Goal: Transaction & Acquisition: Download file/media

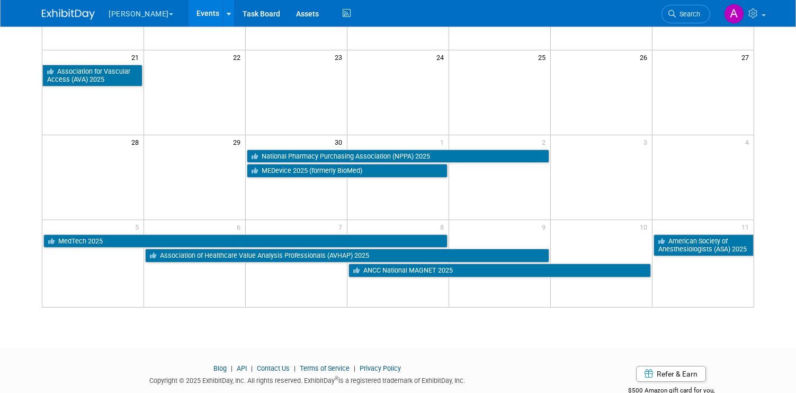
scroll to position [345, 0]
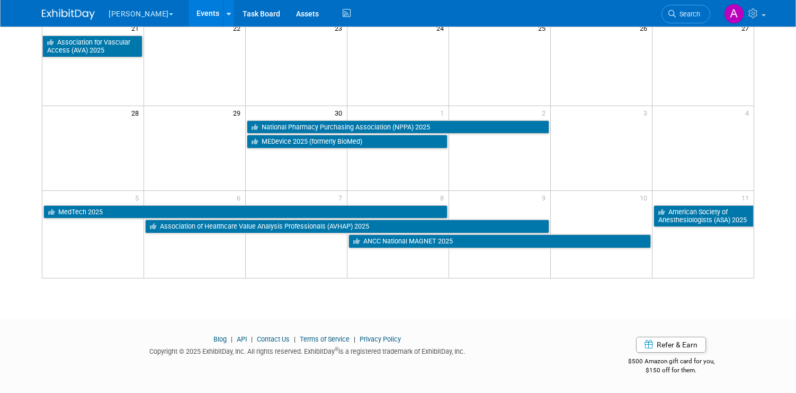
click at [78, 13] on img at bounding box center [68, 14] width 53 height 11
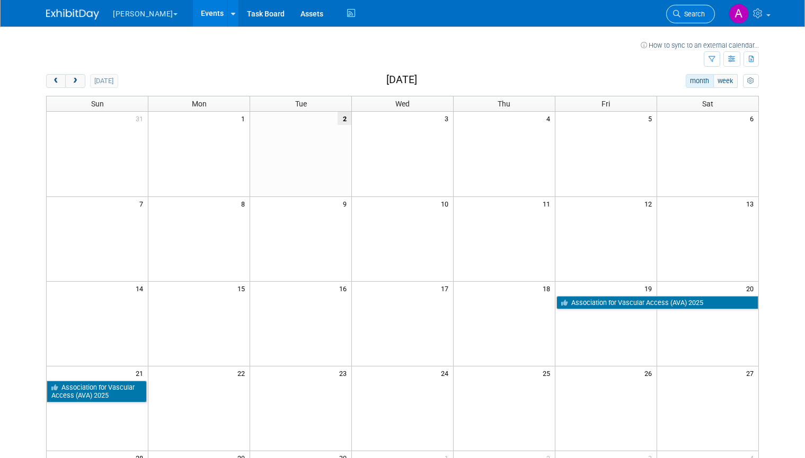
click at [695, 14] on span "Search" at bounding box center [692, 14] width 24 height 8
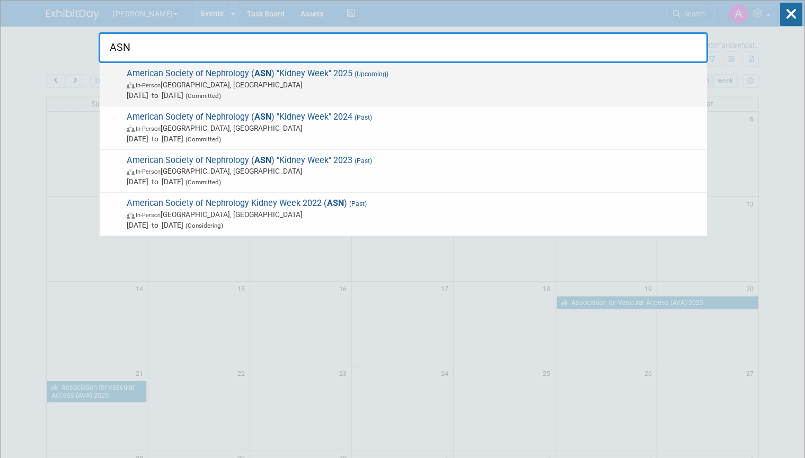
type input "ASN"
click at [403, 82] on span "In-Person Houston, TX" at bounding box center [414, 84] width 575 height 11
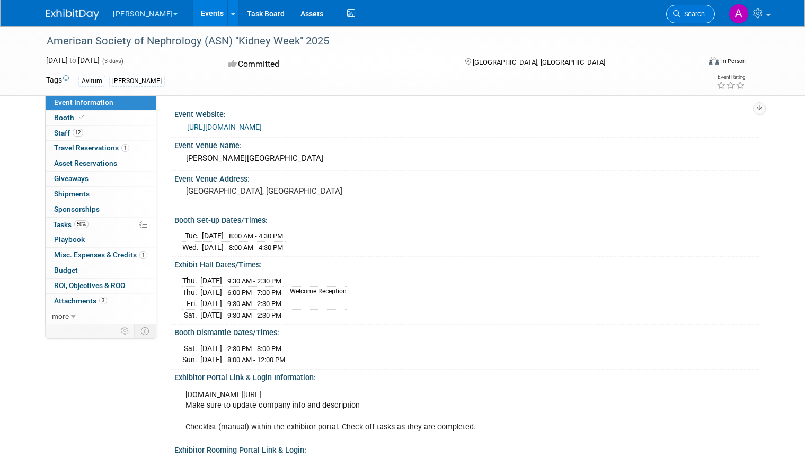
scroll to position [3, 0]
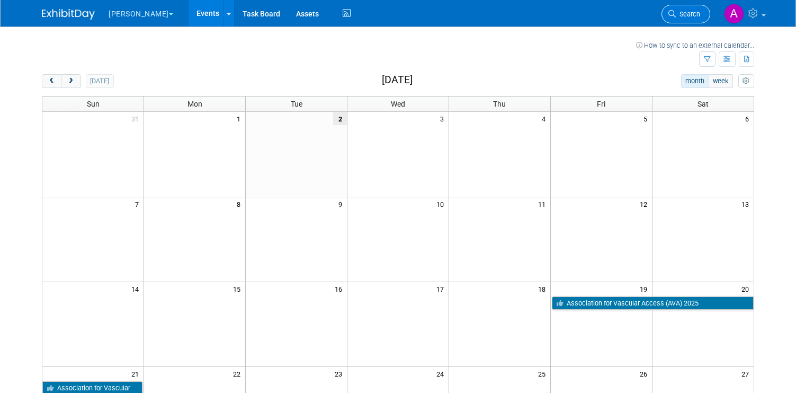
click at [691, 15] on span "Search" at bounding box center [688, 14] width 24 height 8
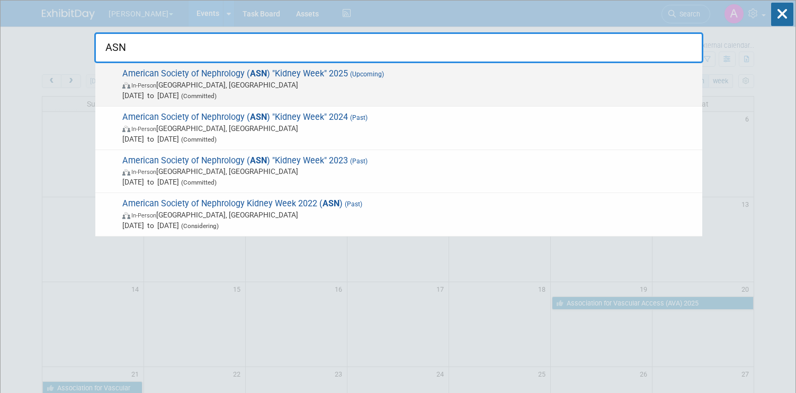
type input "ASN"
click at [403, 82] on span "In-Person Houston, TX" at bounding box center [409, 84] width 575 height 11
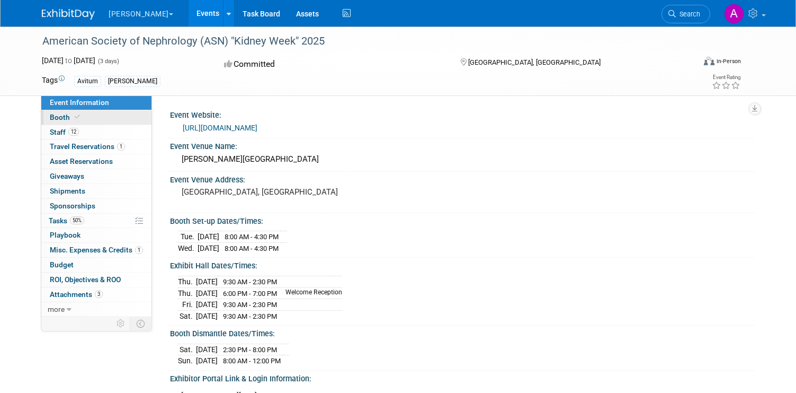
click at [99, 118] on link "Booth" at bounding box center [96, 117] width 110 height 14
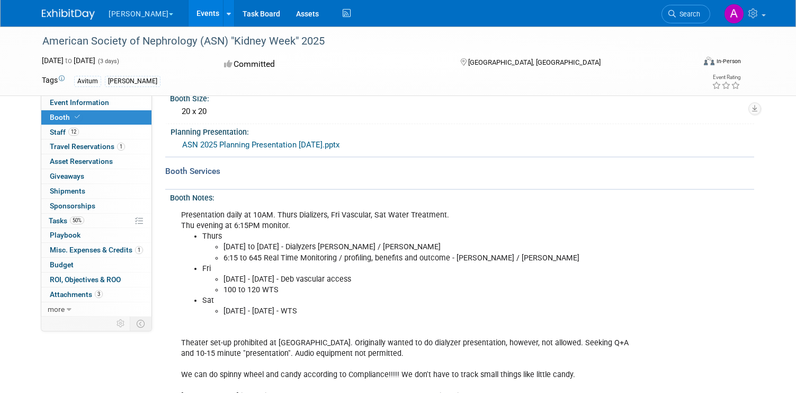
scroll to position [43, 0]
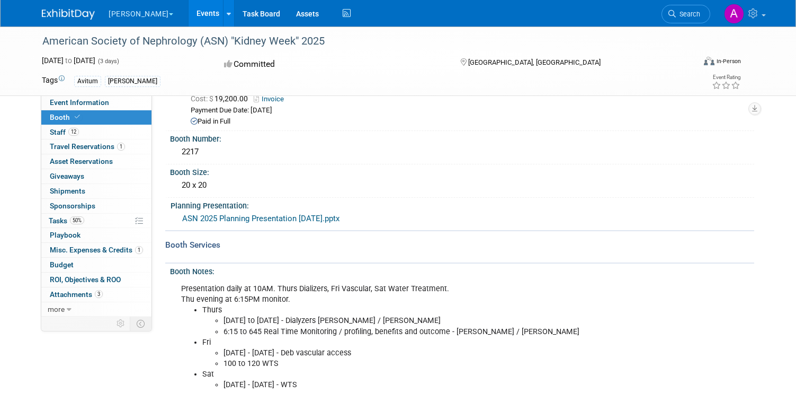
click at [285, 216] on link "ASN 2025 Planning Presentation [DATE].pptx" at bounding box center [260, 219] width 157 height 10
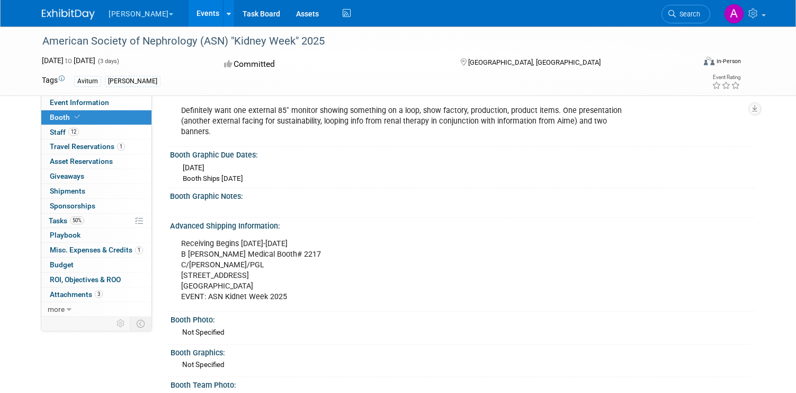
scroll to position [589, 0]
